Goal: Information Seeking & Learning: Learn about a topic

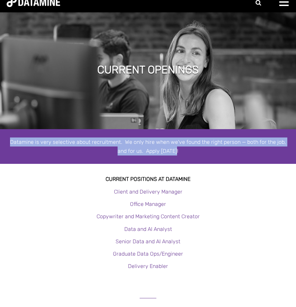
drag, startPoint x: 37, startPoint y: 137, endPoint x: 173, endPoint y: 152, distance: 136.9
click at [173, 152] on div "Datamine is very selective about recruitment. We only hire when we've found the…" at bounding box center [148, 146] width 296 height 35
click at [173, 152] on div "Datamine is very selective about recruitment. We only hire when we've found the…" at bounding box center [148, 147] width 283 height 18
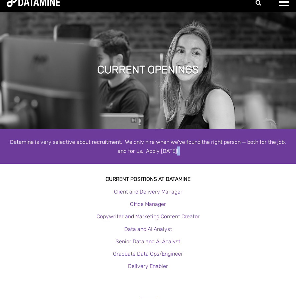
click at [173, 152] on div "Datamine is very selective about recruitment. We only hire when we've found the…" at bounding box center [148, 147] width 283 height 18
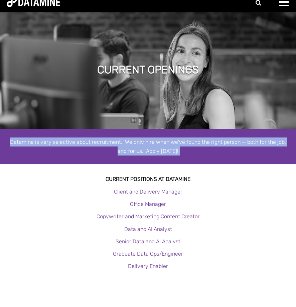
click at [173, 152] on div "Datamine is very selective about recruitment. We only hire when we've found the…" at bounding box center [148, 147] width 283 height 18
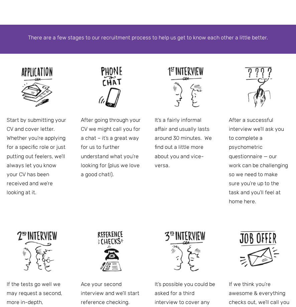
scroll to position [347, 0]
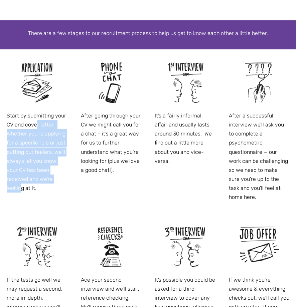
drag, startPoint x: 37, startPoint y: 123, endPoint x: 44, endPoint y: 174, distance: 51.3
click at [44, 175] on p "Start by submitting your CV and cover letter. Whether you’re applying for a spe…" at bounding box center [37, 152] width 61 height 82
click at [44, 174] on p "Start by submitting your CV and cover letter. Whether you’re applying for a spe…" at bounding box center [37, 152] width 61 height 82
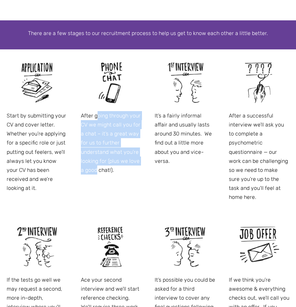
drag, startPoint x: 96, startPoint y: 119, endPoint x: 96, endPoint y: 167, distance: 48.4
click at [96, 169] on p "After going through your CV we might call you for a chat – it’s a great way for…" at bounding box center [111, 142] width 61 height 63
click at [96, 167] on p "After going through your CV we might call you for a chat – it’s a great way for…" at bounding box center [111, 142] width 61 height 63
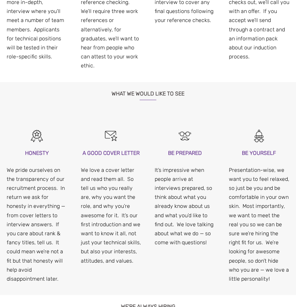
scroll to position [652, 0]
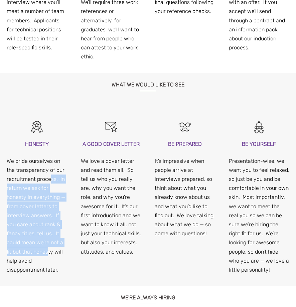
drag, startPoint x: 48, startPoint y: 173, endPoint x: 49, endPoint y: 239, distance: 66.5
click at [49, 243] on p "We pride ourselves on the transparency of our recruitment process. In return we…" at bounding box center [37, 216] width 61 height 118
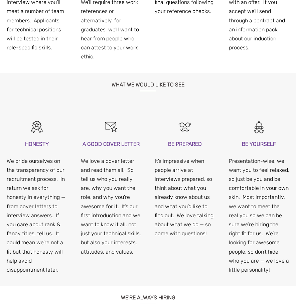
click at [49, 240] on p "We pride ourselves on the transparency of our recruitment process. In return we…" at bounding box center [37, 216] width 61 height 118
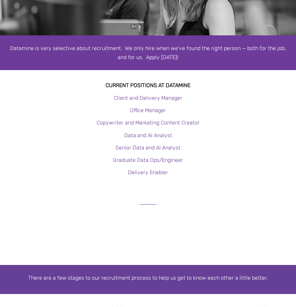
scroll to position [0, 0]
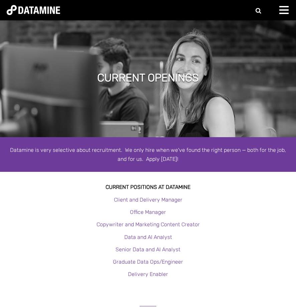
click at [31, 8] on img at bounding box center [33, 10] width 53 height 10
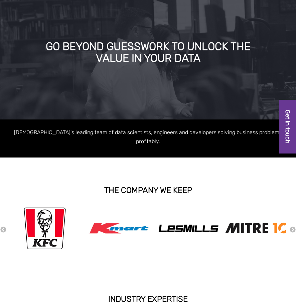
scroll to position [28, 0]
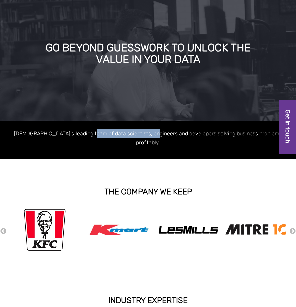
drag, startPoint x: 88, startPoint y: 134, endPoint x: 150, endPoint y: 134, distance: 61.8
click at [150, 134] on p "[DEMOGRAPHIC_DATA]'s leading team of data scientists, engineers and developers …" at bounding box center [148, 138] width 283 height 18
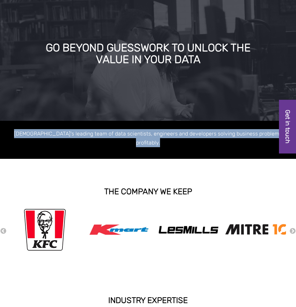
click at [150, 134] on p "Australasia's leading team of data scientists, engineers and developers solving…" at bounding box center [148, 138] width 283 height 18
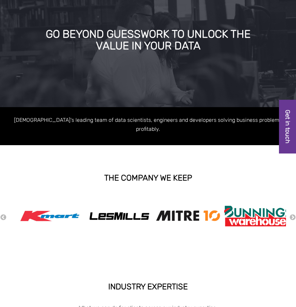
scroll to position [0, 0]
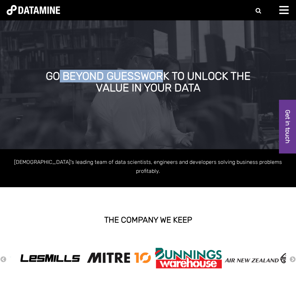
drag, startPoint x: 56, startPoint y: 79, endPoint x: 166, endPoint y: 80, distance: 110.6
click at [166, 80] on div "GO BEYOND GUESSWORK TO UNLOCK THE VALUE IN YOUR DATA" at bounding box center [148, 82] width 220 height 24
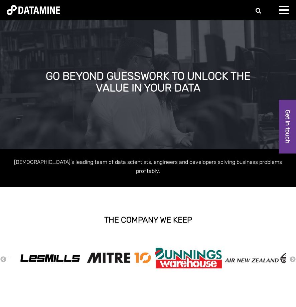
click at [166, 80] on div "GO BEYOND GUESSWORK TO UNLOCK THE VALUE IN YOUR DATA" at bounding box center [148, 82] width 220 height 24
click at [284, 13] on span at bounding box center [283, 13] width 9 height 1
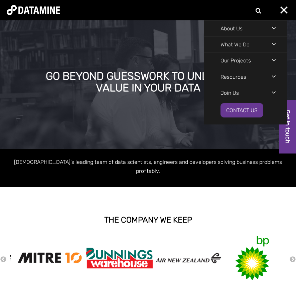
click at [158, 88] on div "GO BEYOND GUESSWORK TO UNLOCK THE VALUE IN YOUR DATA" at bounding box center [148, 82] width 220 height 24
click at [156, 136] on div "GO BEYOND GUESSWORK TO UNLOCK THE VALUE IN YOUR DATA" at bounding box center [148, 84] width 296 height 129
click at [234, 45] on link "What We Do" at bounding box center [235, 45] width 62 height 16
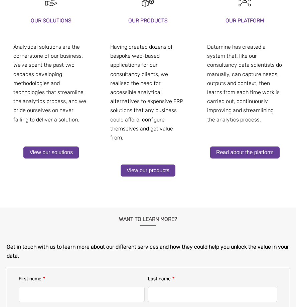
scroll to position [159, 0]
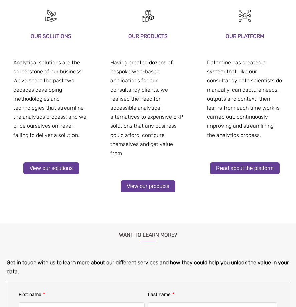
drag, startPoint x: 129, startPoint y: 118, endPoint x: 129, endPoint y: 153, distance: 35.4
click at [129, 154] on p "Having created dozens of bespoke web-based applications for our consultancy cli…" at bounding box center [148, 108] width 76 height 100
click at [129, 153] on p "Having created dozens of bespoke web-based applications for our consultancy cli…" at bounding box center [148, 108] width 76 height 100
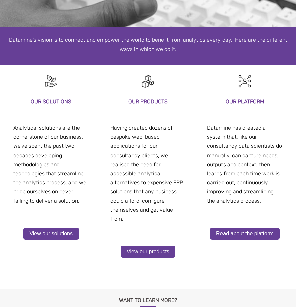
scroll to position [0, 0]
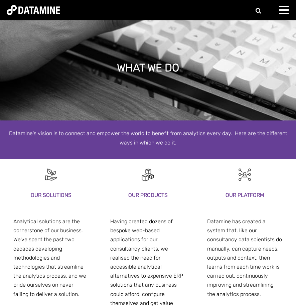
click at [283, 16] on div at bounding box center [285, 12] width 13 height 13
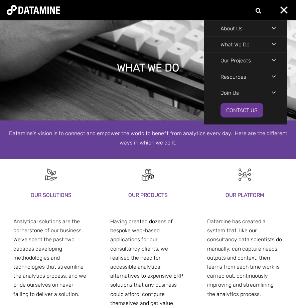
click at [274, 30] on div "Navigation Menu" at bounding box center [280, 28] width 16 height 15
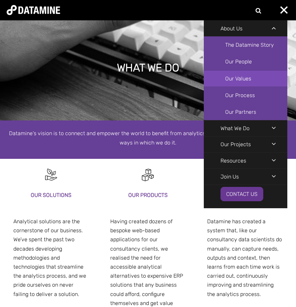
click at [243, 76] on link "Our Values" at bounding box center [246, 78] width 84 height 16
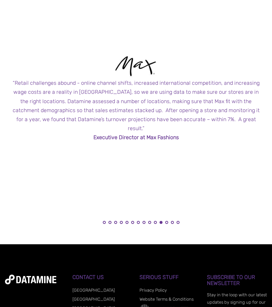
scroll to position [441, 0]
